Goal: Find specific page/section: Find specific page/section

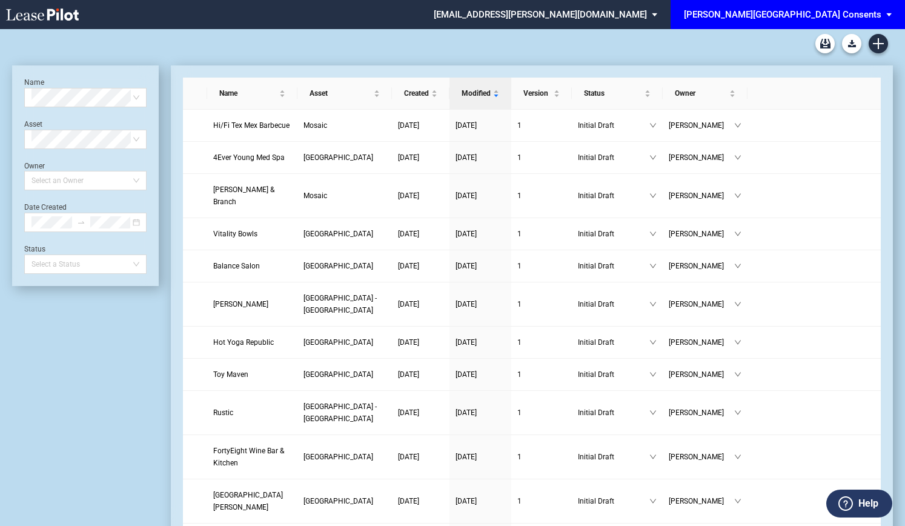
click at [798, 7] on span "[PERSON_NAME][GEOGRAPHIC_DATA] Consents" at bounding box center [783, 14] width 198 height 29
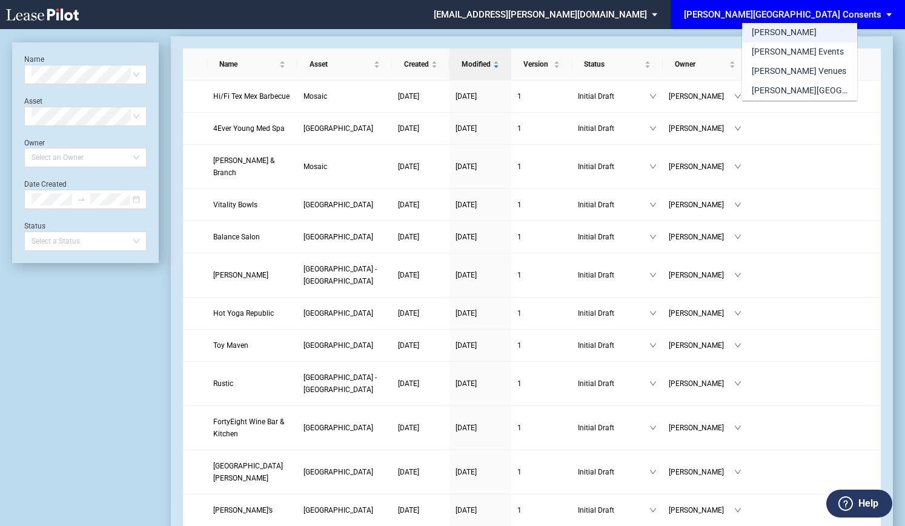
click at [784, 27] on md-option "[PERSON_NAME]" at bounding box center [799, 32] width 115 height 19
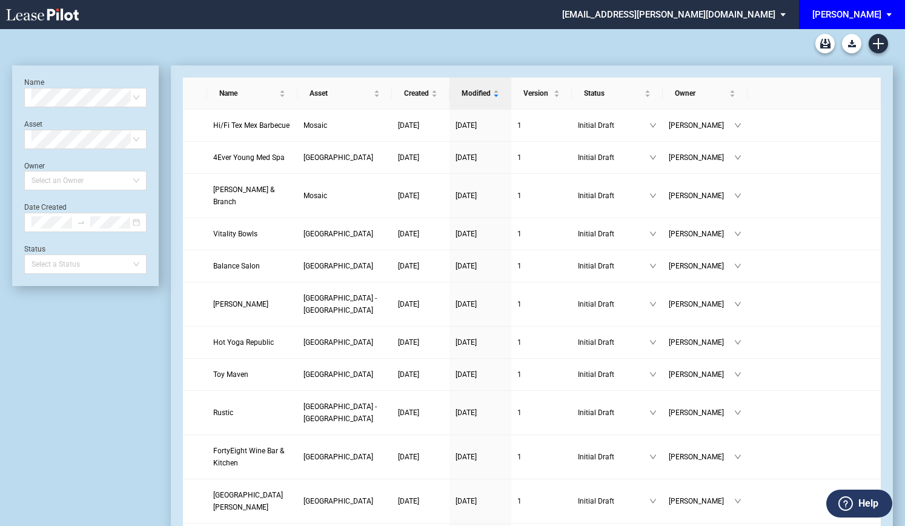
scroll to position [29, 0]
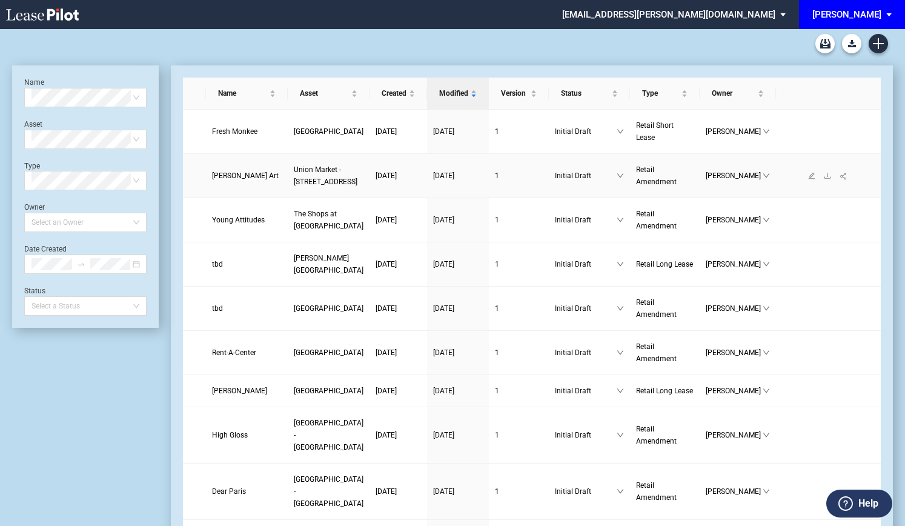
click at [221, 180] on span "[PERSON_NAME] Art" at bounding box center [245, 175] width 67 height 8
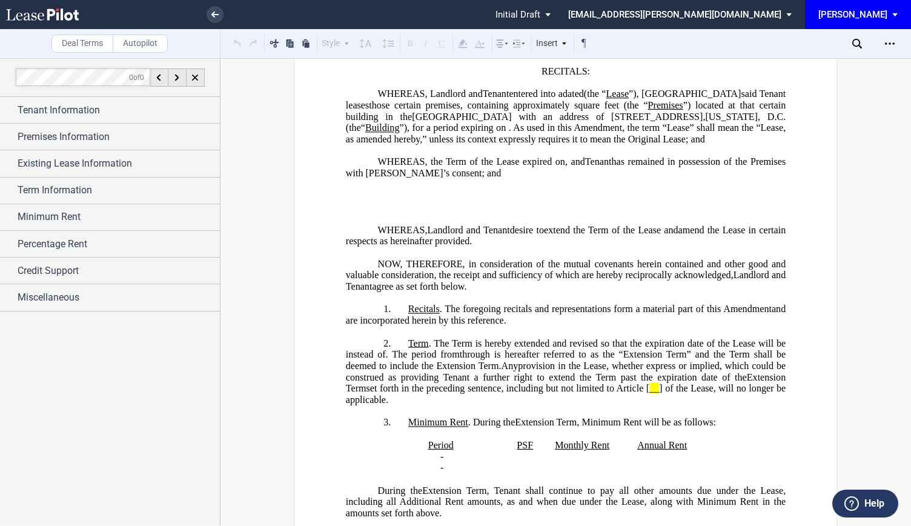
scroll to position [182, 0]
